Goal: Transaction & Acquisition: Book appointment/travel/reservation

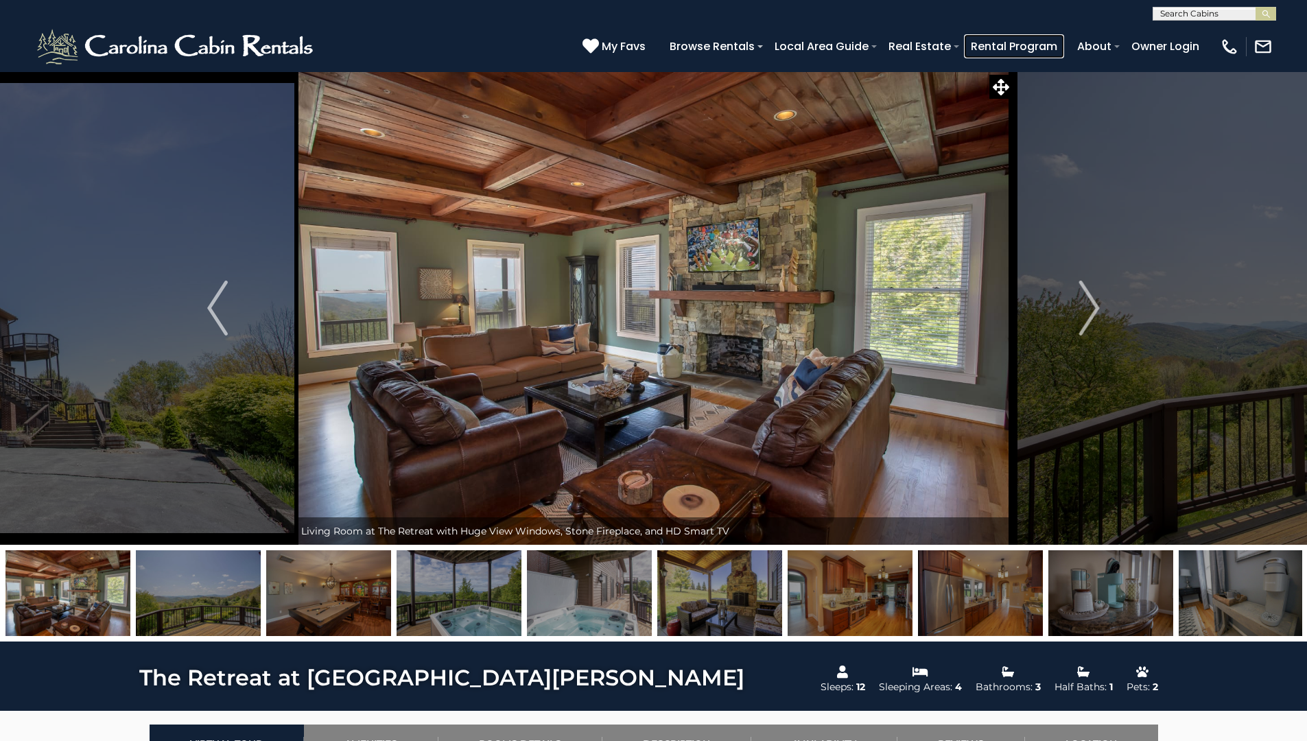
click at [1016, 46] on link "Rental Program" at bounding box center [1014, 46] width 100 height 24
